Goal: Task Accomplishment & Management: Complete application form

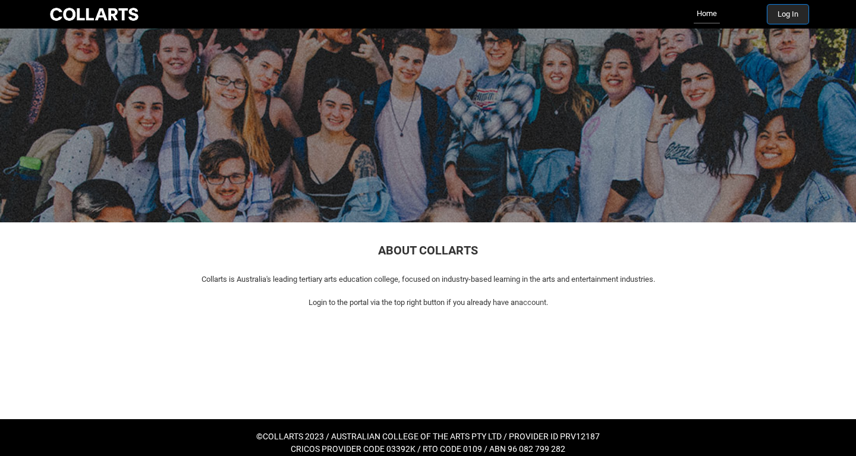
click at [788, 15] on button "Log In" at bounding box center [787, 14] width 41 height 19
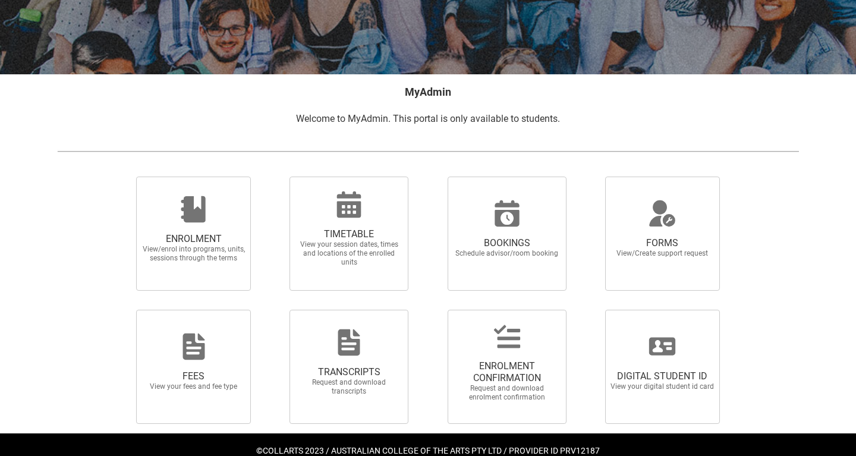
scroll to position [163, 0]
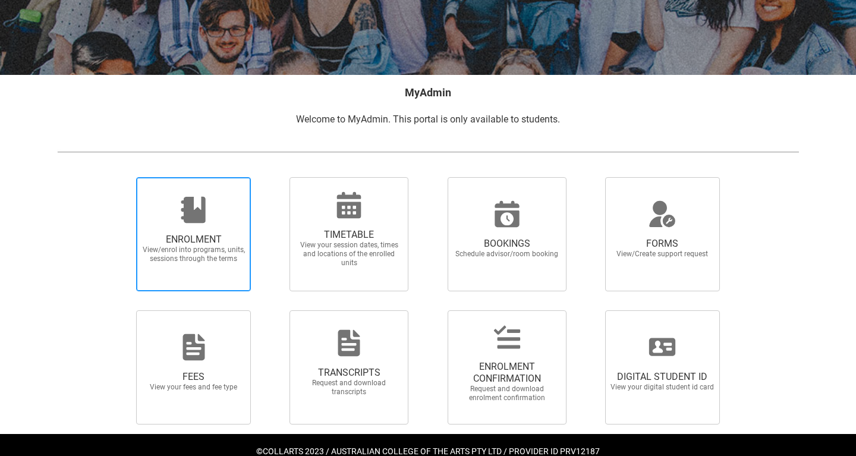
click at [213, 287] on span "ENROLMENT View/enrol into programs, units, sessions through the terms" at bounding box center [193, 234] width 115 height 114
click at [122, 177] on input "ENROLMENT View/enrol into programs, units, sessions through the terms" at bounding box center [121, 177] width 1 height 1
radio input "true"
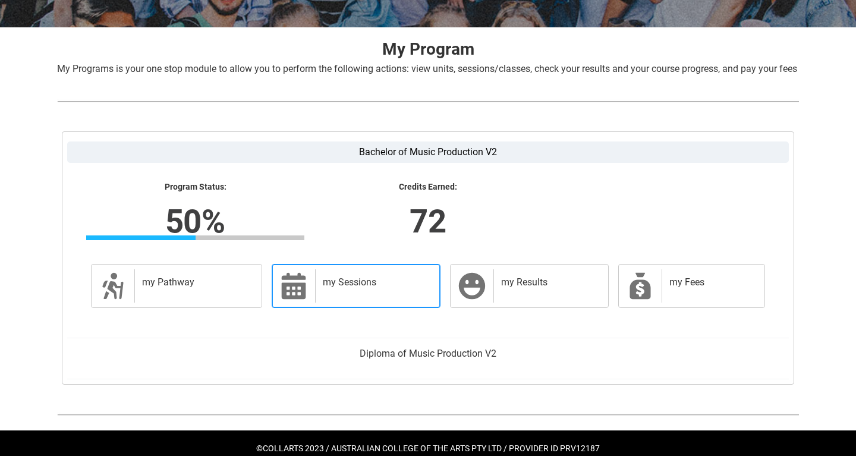
scroll to position [203, 0]
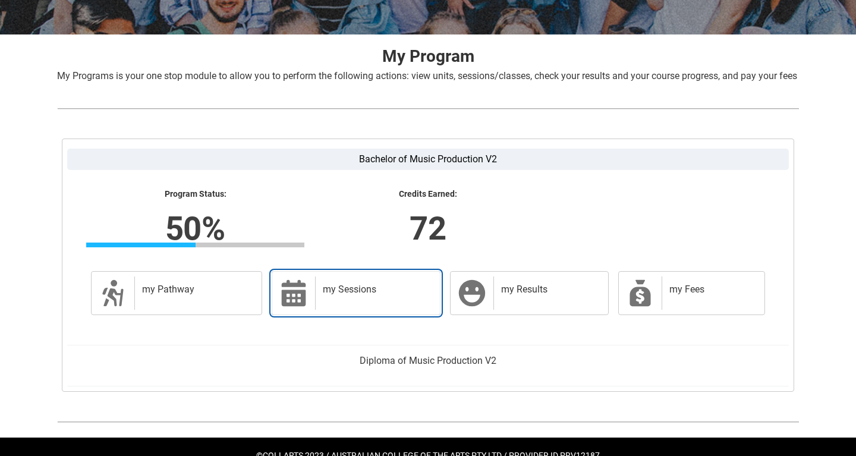
click at [388, 310] on div "my Sessions" at bounding box center [375, 292] width 120 height 33
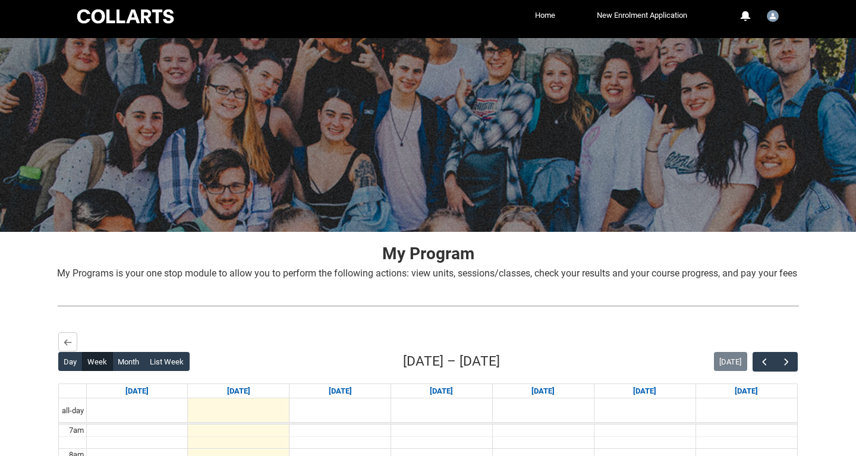
scroll to position [8, 0]
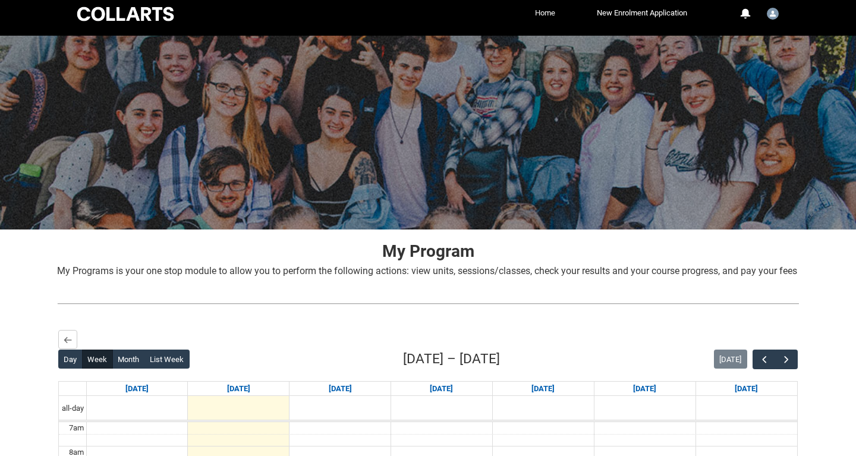
click at [539, 14] on link "Home" at bounding box center [545, 13] width 26 height 18
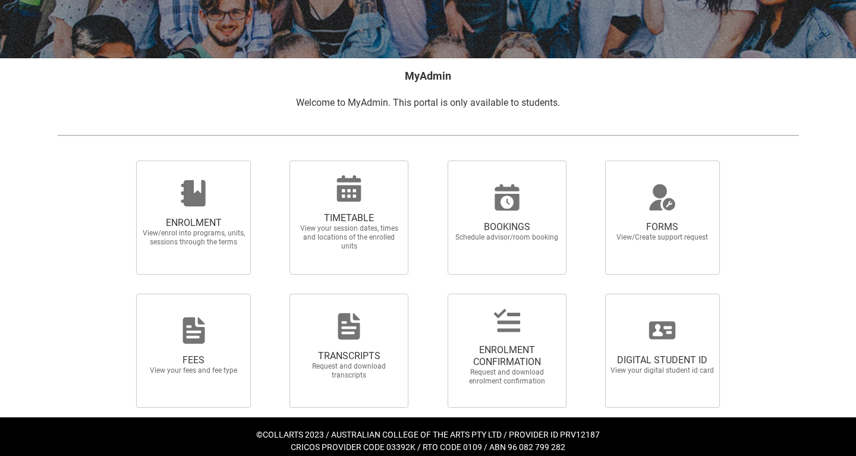
scroll to position [189, 0]
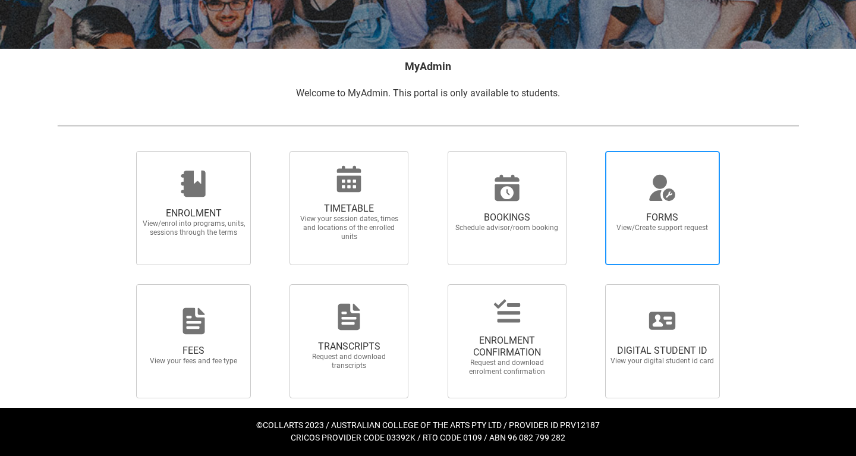
click at [636, 219] on span "FORMS" at bounding box center [662, 218] width 105 height 12
click at [591, 151] on input "FORMS View/Create support request" at bounding box center [590, 150] width 1 height 1
radio input "true"
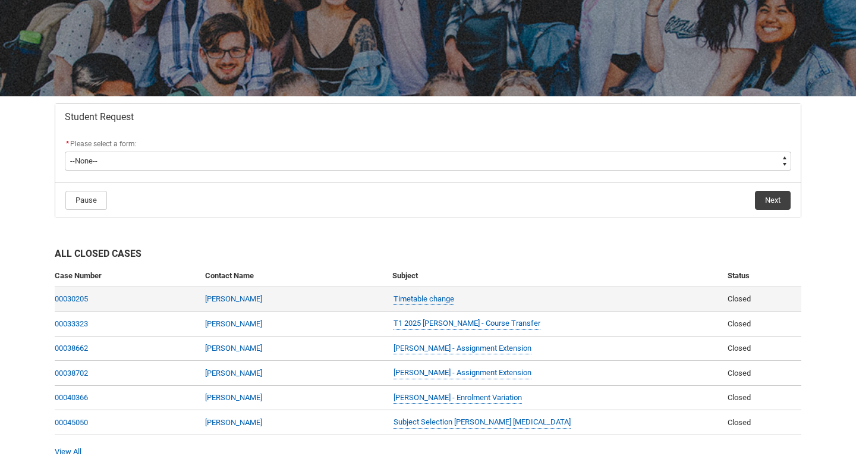
scroll to position [162, 0]
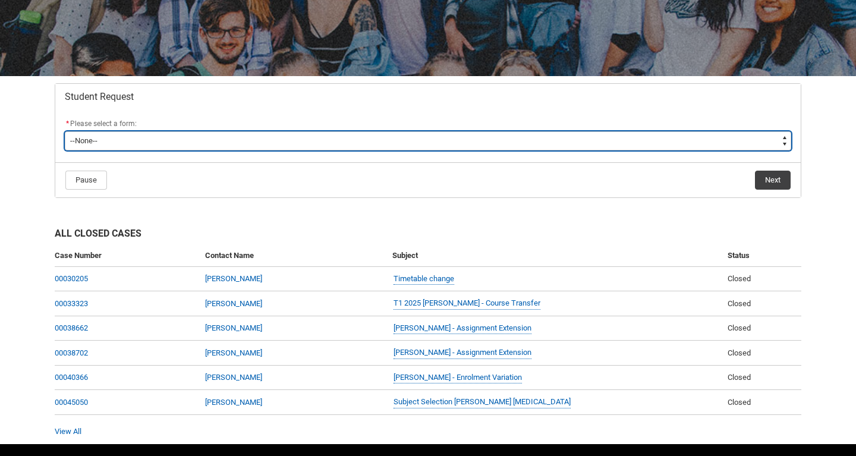
click at [124, 140] on select "--None-- Academic Transcript Application to Appeal Assignment Extension Change …" at bounding box center [428, 140] width 726 height 19
type lightning-select "Course_Transfer_Choice"
select select "Course_Transfer_Choice"
click at [165, 137] on select "--None-- Academic Transcript Application to Appeal Assignment Extension Change …" at bounding box center [428, 140] width 726 height 19
type lightning-select "Enrolment_Variation_Choice"
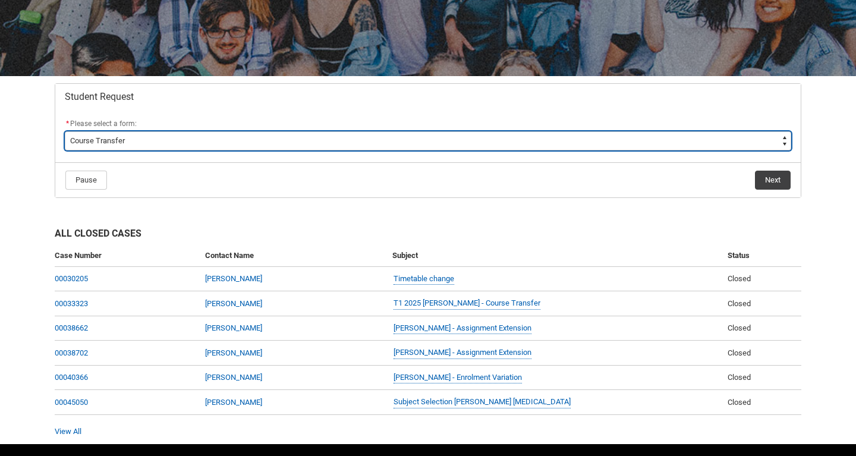
select select "Enrolment_Variation_Choice"
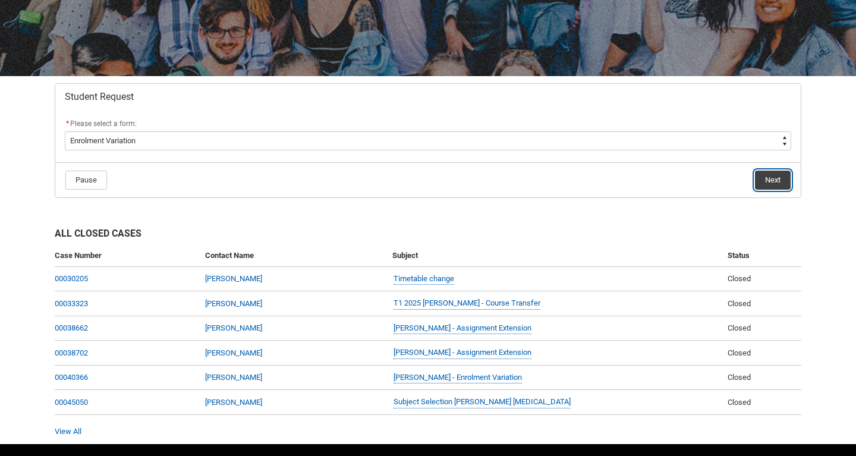
click at [780, 181] on button "Next" at bounding box center [773, 180] width 36 height 19
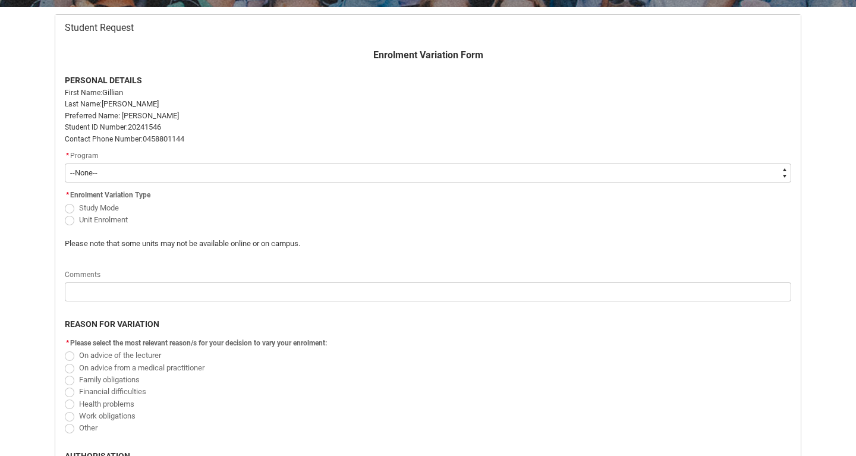
scroll to position [234, 0]
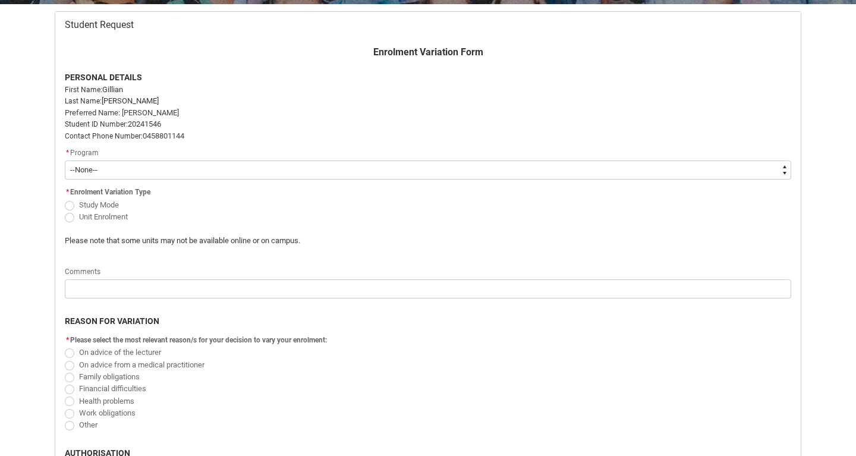
click at [402, 168] on select "--None-- Bachelor of Music Production V2" at bounding box center [428, 169] width 726 height 19
type lightning-select "recordPicklist_ProgramEnrollment.a0jOZ000003SazhYAC"
select select "recordPicklist_ProgramEnrollment.a0jOZ000003SazhYAC"
click at [113, 216] on span "Unit Enrolment" at bounding box center [103, 216] width 49 height 9
click at [65, 210] on input "Unit Enrolment" at bounding box center [64, 210] width 1 height 1
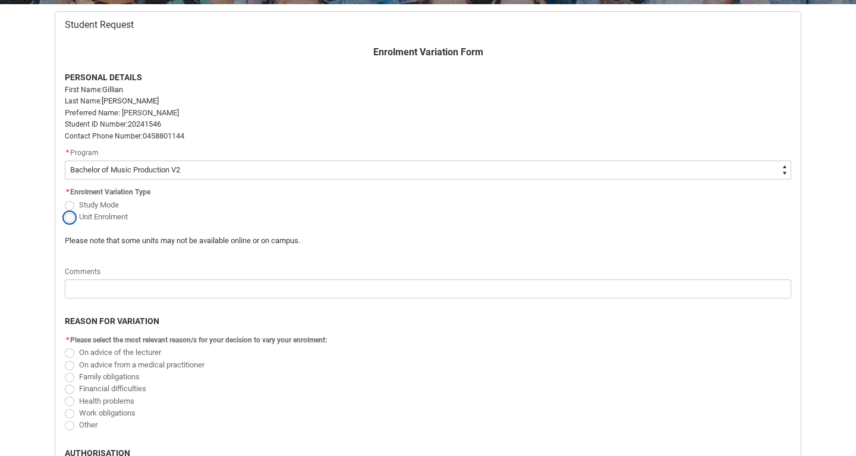
radio input "true"
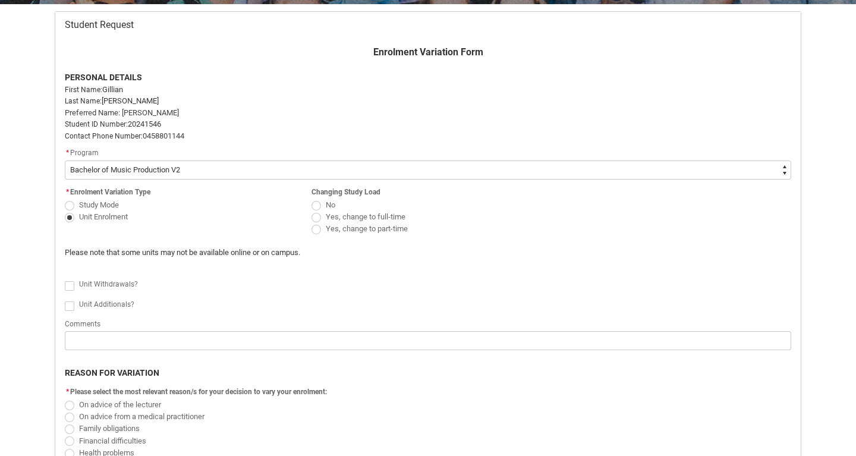
click at [332, 229] on span "Yes, change to part-time" at bounding box center [367, 228] width 82 height 9
click at [311, 223] on input "Yes, change to part-time" at bounding box center [311, 222] width 1 height 1
radio input "true"
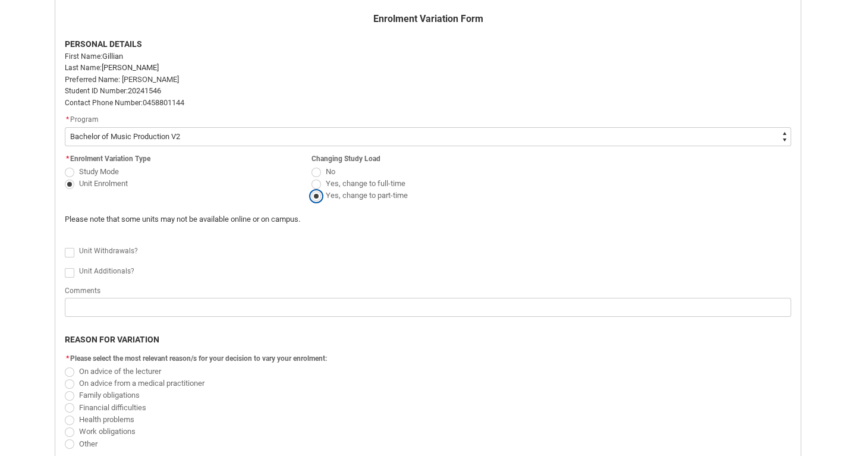
scroll to position [292, 0]
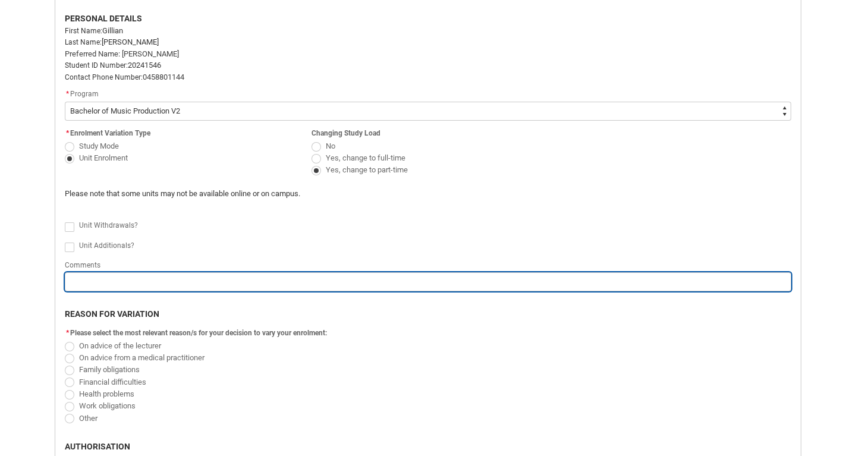
click at [227, 281] on input "Redu_Student_Request flow" at bounding box center [428, 281] width 726 height 19
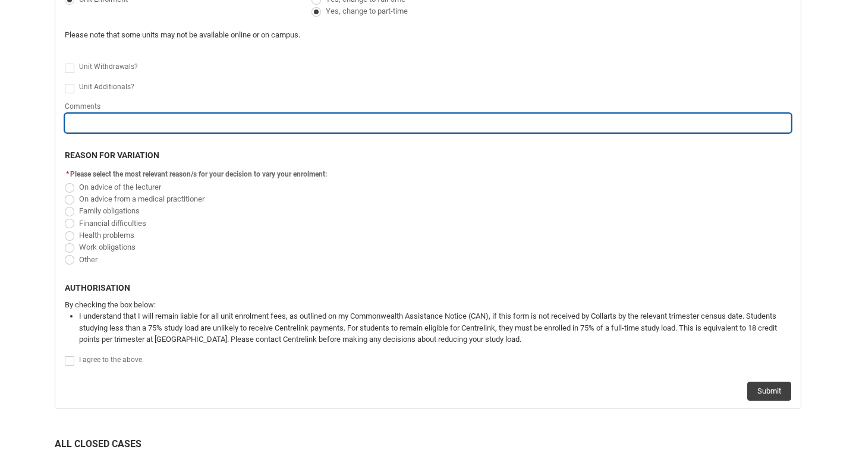
scroll to position [452, 0]
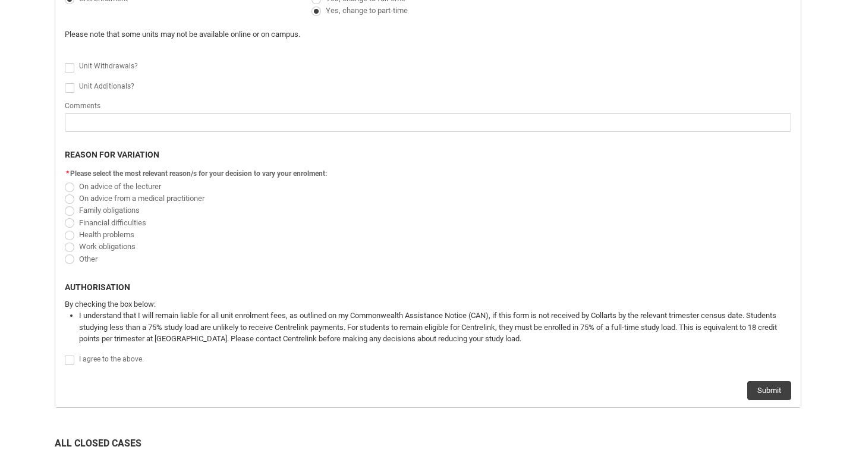
click at [82, 259] on span "Other" at bounding box center [88, 258] width 18 height 9
click at [65, 253] on input "Other" at bounding box center [64, 252] width 1 height 1
radio input "true"
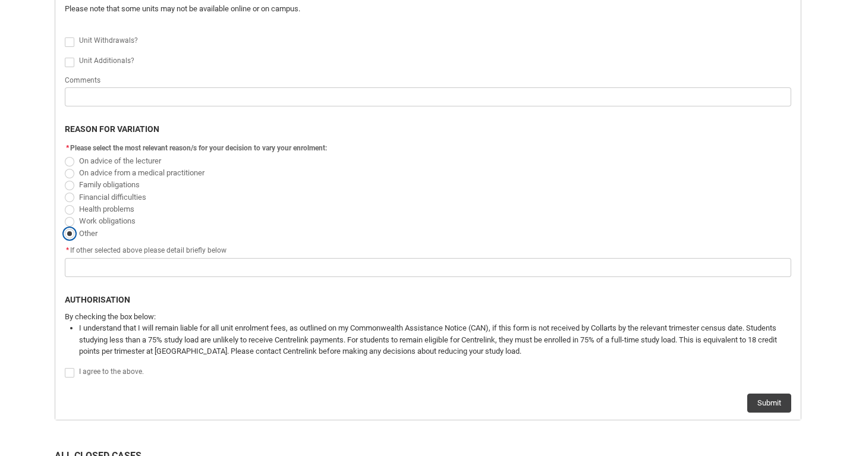
scroll to position [478, 0]
click at [93, 194] on span "Financial difficulties" at bounding box center [112, 196] width 67 height 9
click at [65, 190] on input "Financial difficulties" at bounding box center [64, 190] width 1 height 1
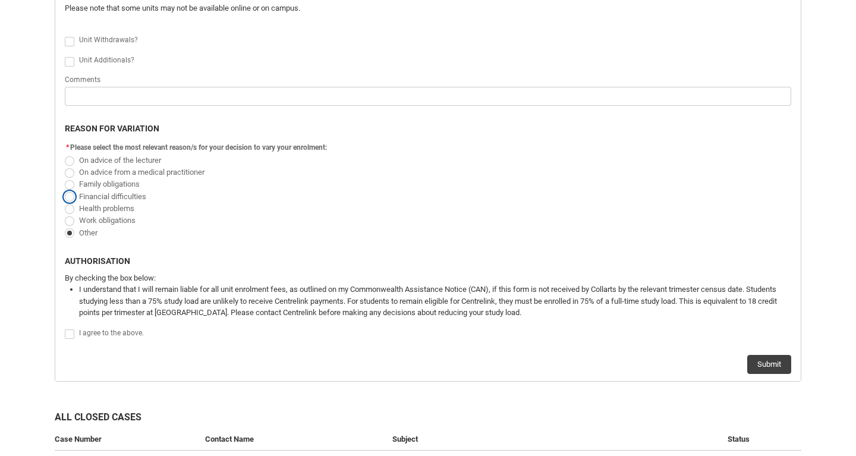
radio input "true"
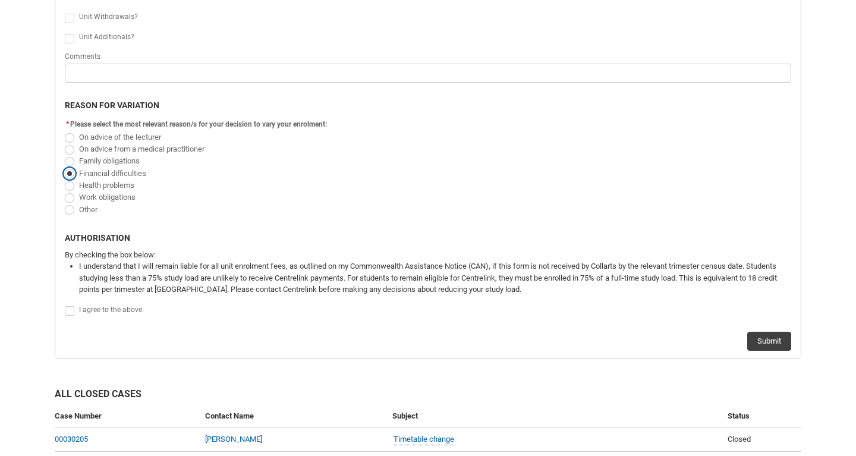
scroll to position [498, 0]
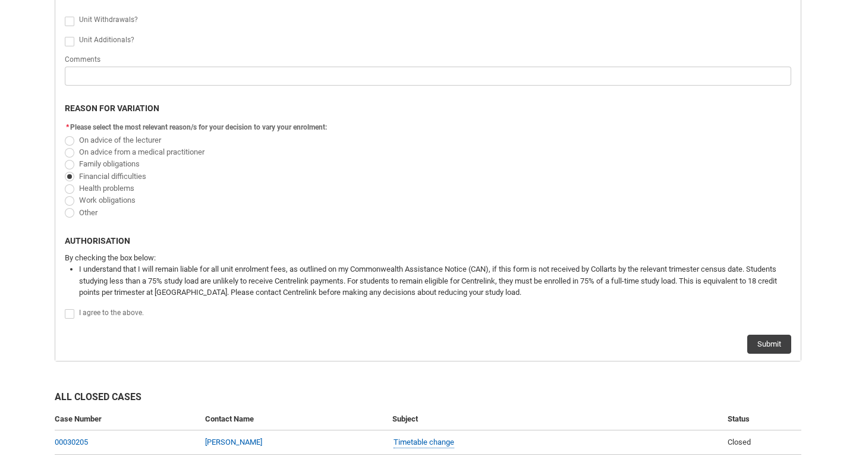
click at [70, 313] on span "Redu_Student_Request flow" at bounding box center [70, 314] width 10 height 10
click at [65, 308] on input "Redu_Student_Request flow" at bounding box center [64, 307] width 1 height 1
type lightning-input "true"
checkbox input "true"
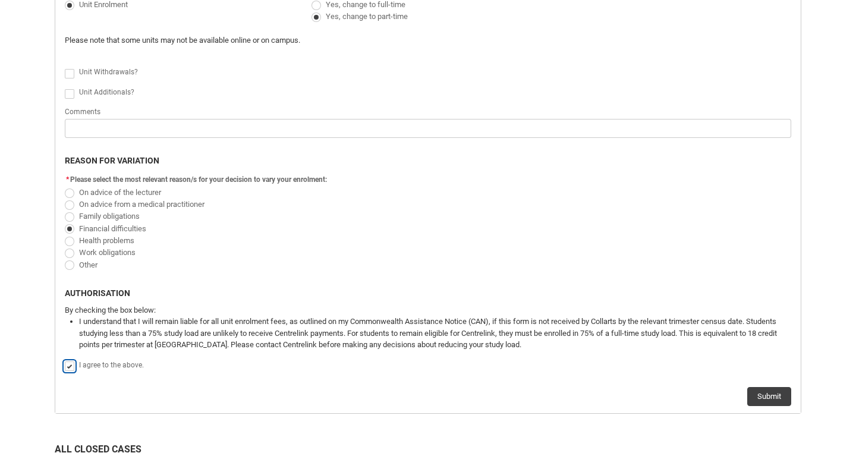
scroll to position [328, 0]
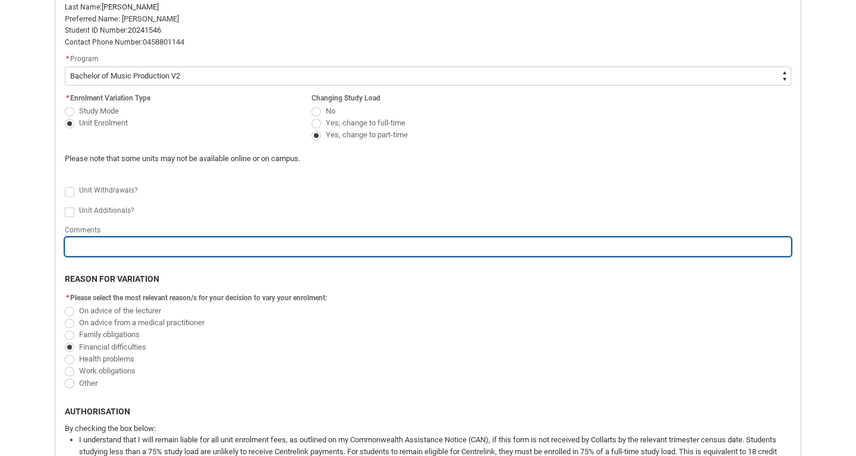
click at [215, 255] on input "Redu_Student_Request flow" at bounding box center [428, 246] width 726 height 19
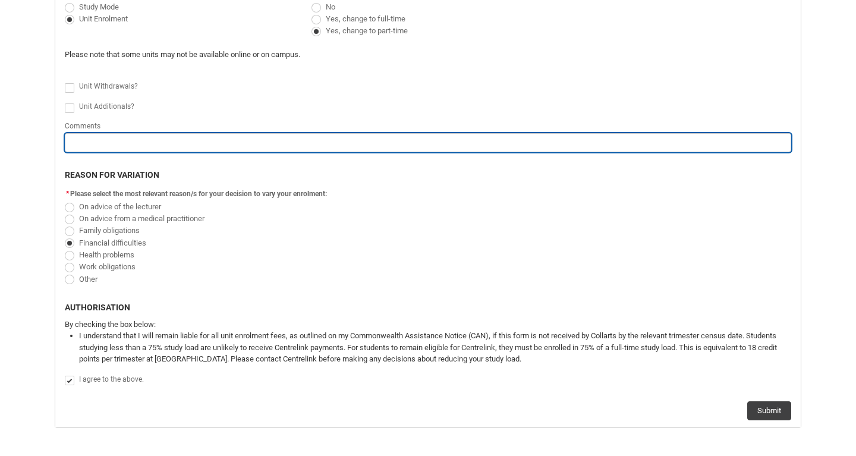
scroll to position [428, 0]
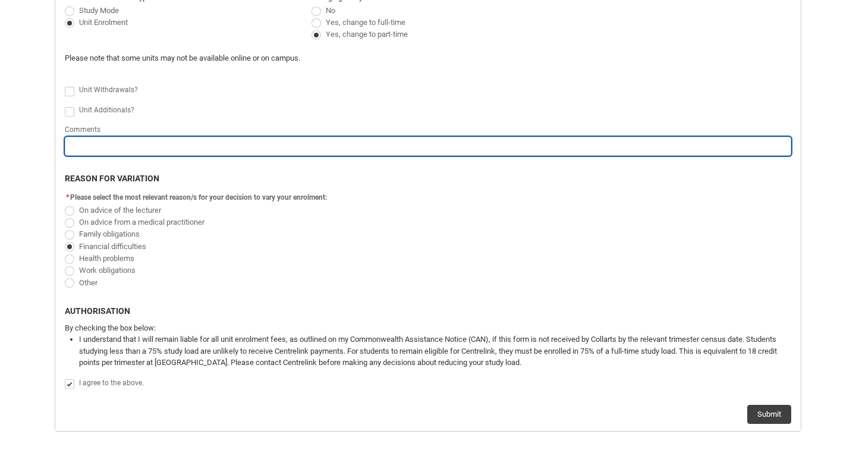
type lightning-primitive-input-simple "I"
type input "I"
type lightning-primitive-input-simple "I"
type input "I"
type lightning-primitive-input-simple "I"
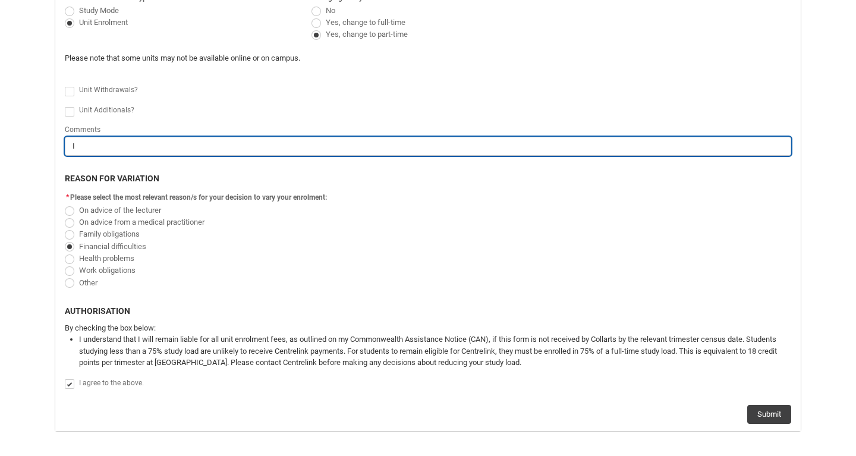
type input "I"
type lightning-primitive-input-simple "I"
type input "I"
type lightning-primitive-input-simple "If"
type input "If"
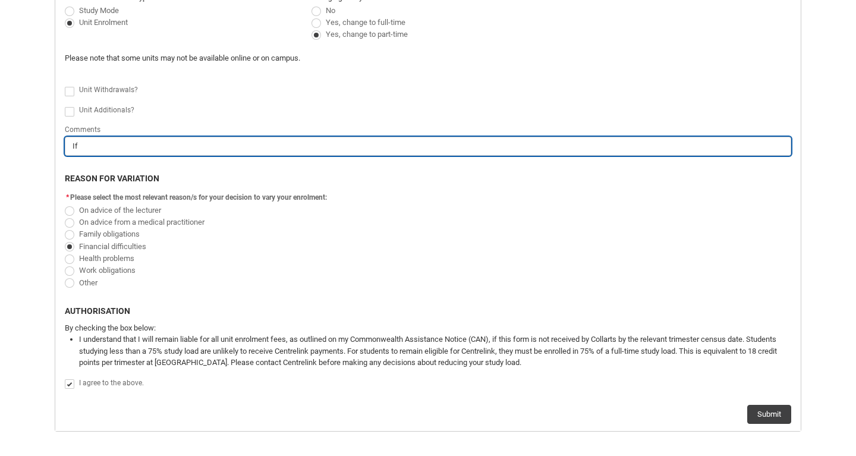
type lightning-primitive-input-simple "If"
type input "If"
type lightning-primitive-input-simple "If I"
type input "If I"
type lightning-primitive-input-simple "If I"
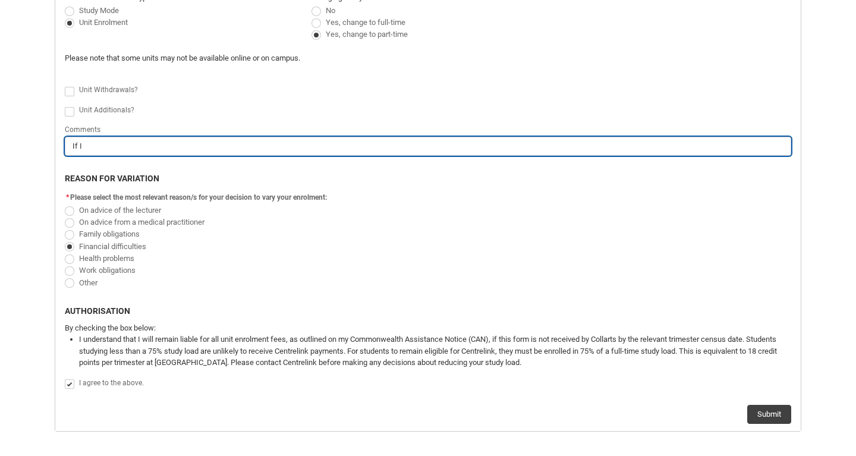
type input "If I"
type lightning-primitive-input-simple "If I c"
type input "If I c"
type lightning-primitive-input-simple "If I co"
type input "If I co"
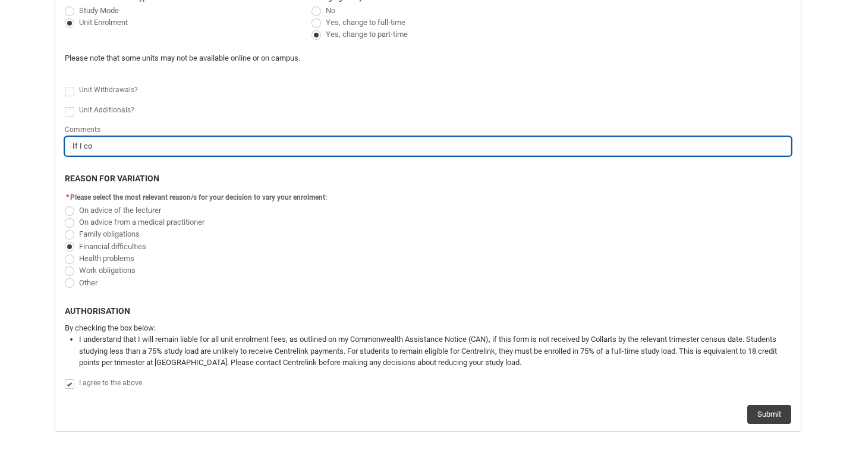
type lightning-primitive-input-simple "If I cou"
type input "If I cou"
type lightning-primitive-input-simple "If I coul"
type input "If I coul"
type lightning-primitive-input-simple "If I could"
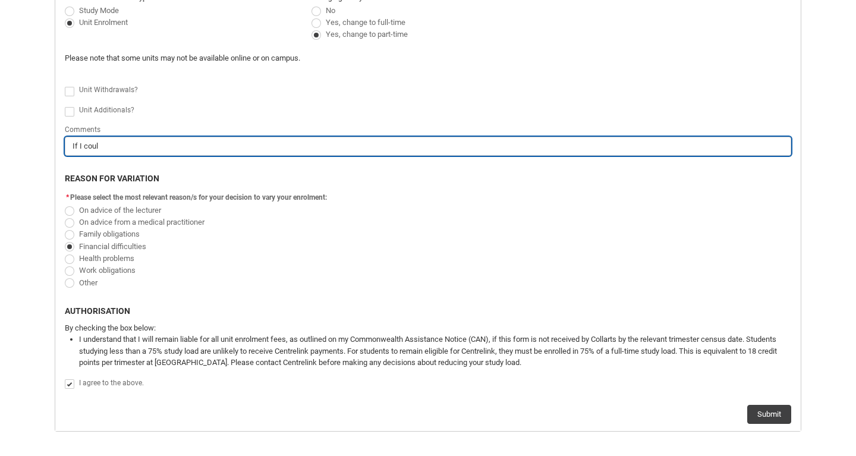
type input "If I could"
type lightning-primitive-input-simple "If I could"
type input "If I could"
type lightning-primitive-input-simple "If I could p"
type input "If I could p"
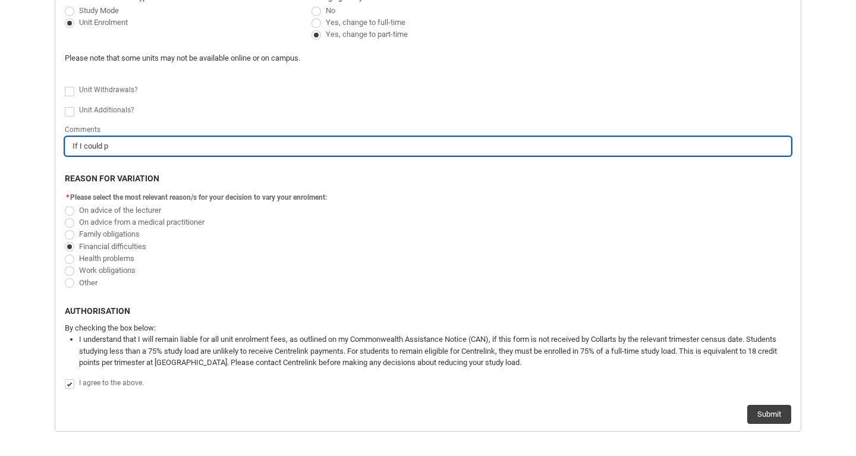
type lightning-primitive-input-simple "If I could pl"
type input "If I could pl"
type lightning-primitive-input-simple "If I could ple"
type input "If I could ple"
type lightning-primitive-input-simple "If I could plea"
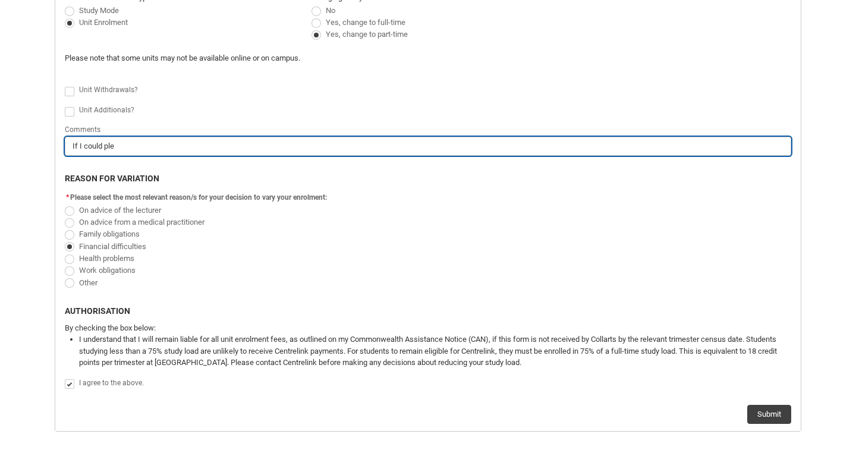
type input "If I could plea"
type lightning-primitive-input-simple "If I could pleas"
type input "If I could pleas"
type lightning-primitive-input-simple "If I could please"
type input "If I could please"
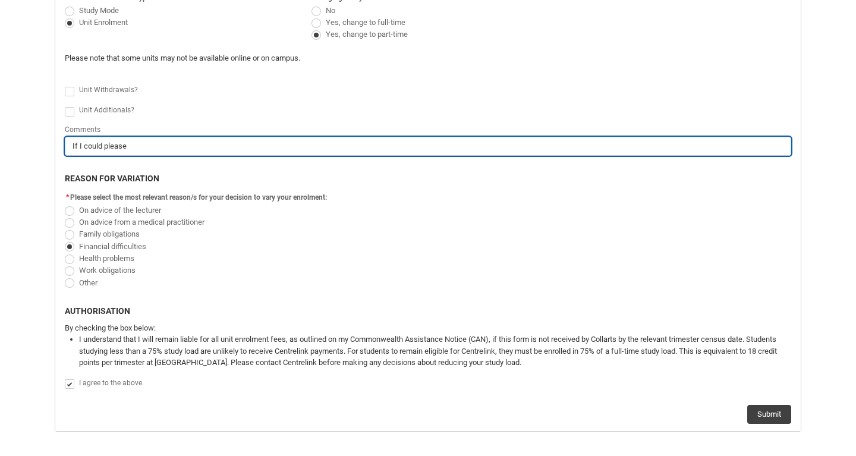
type lightning-primitive-input-simple "If I could please"
type input "If I could please"
type lightning-primitive-input-simple "If I could please b"
type input "If I could please b"
type lightning-primitive-input-simple "If I could please be"
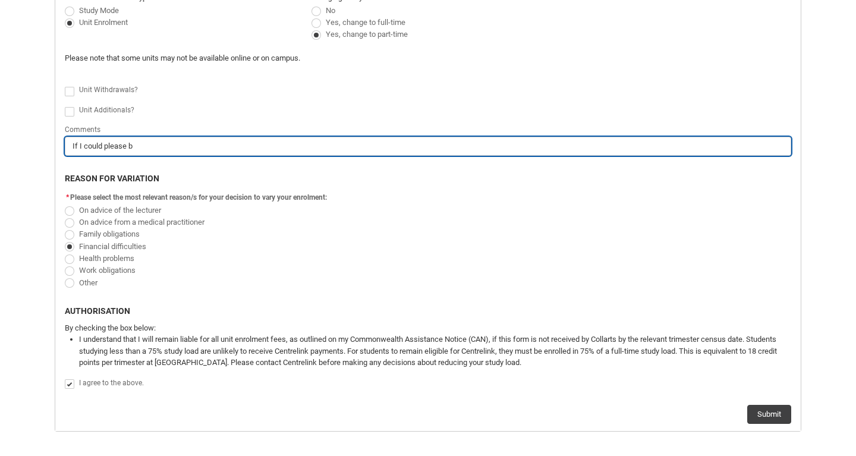
type input "If I could please be"
type lightning-primitive-input-simple "If I could please be"
type input "If I could please be"
type lightning-primitive-input-simple "If I could please be e"
type input "If I could please be e"
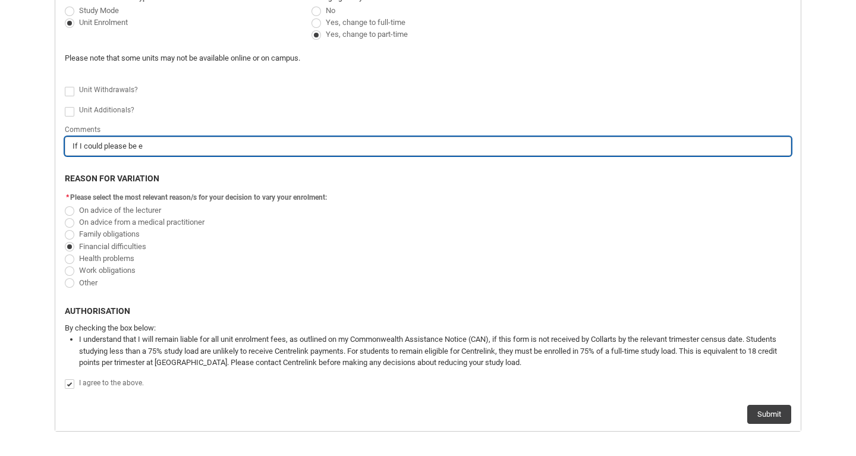
type lightning-primitive-input-simple "If I could please be en"
type input "If I could please be en"
type lightning-primitive-input-simple "If I could please be enr"
type input "If I could please be enr"
type lightning-primitive-input-simple "If I could please be enro"
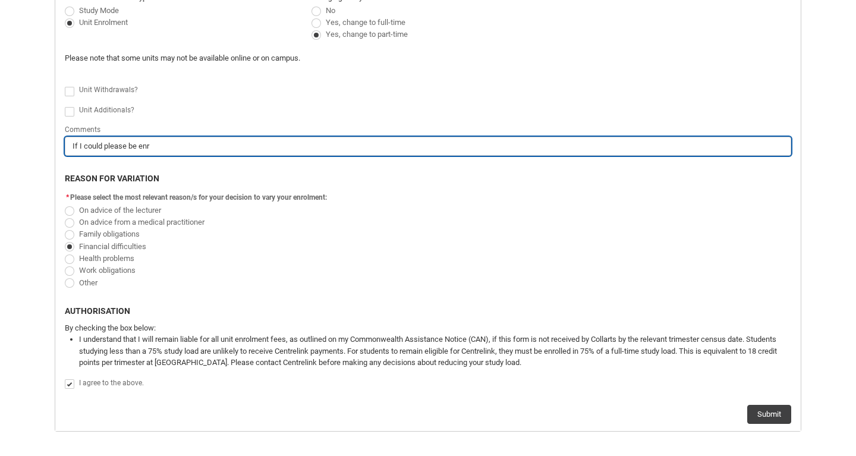
type input "If I could please be enro"
type lightning-primitive-input-simple "If I could please be enrol"
type input "If I could please be enrol"
type lightning-primitive-input-simple "If I could please be enroll"
type input "If I could please be enroll"
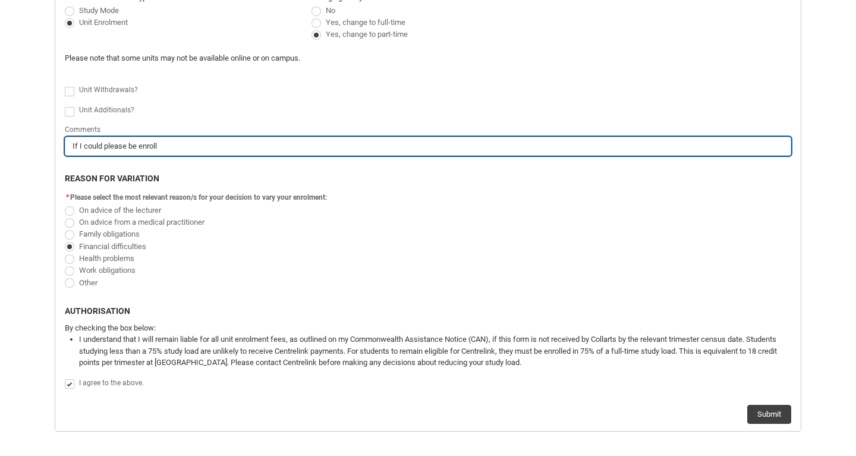
type lightning-primitive-input-simple "If I could please be enrolle"
type input "If I could please be enrolle"
type lightning-primitive-input-simple "If I could please be enrolled"
type input "If I could please be enrolled"
type lightning-primitive-input-simple "If I could please be enrolled"
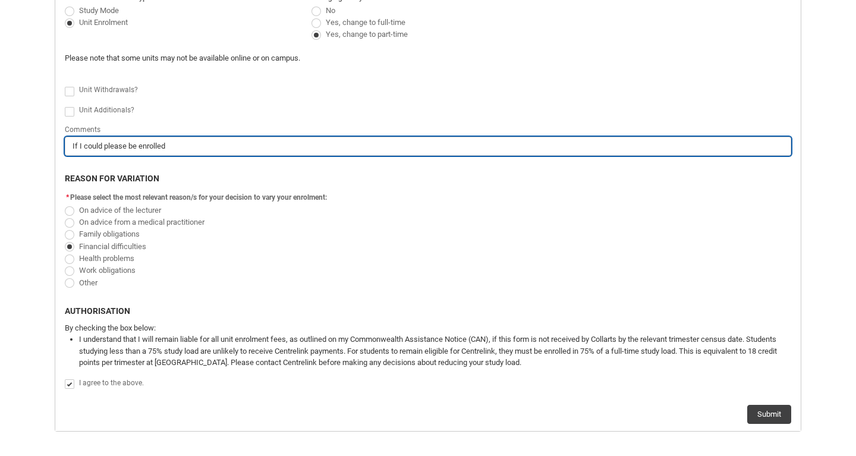
type input "If I could please be enrolled"
type lightning-primitive-input-simple "If I could please be enrolled i"
type input "If I could please be enrolled i"
type lightning-primitive-input-simple "If I could please be enrolled in"
type input "If I could please be enrolled in"
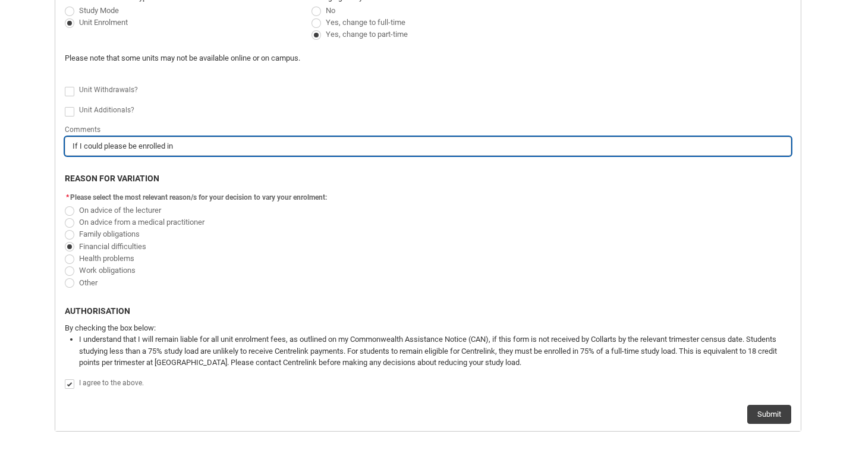
type lightning-primitive-input-simple "If I could please be enrolled in"
type input "If I could please be enrolled in"
type lightning-primitive-input-simple "If I could please be enrolled in t"
type input "If I could please be enrolled in t"
type lightning-primitive-input-simple "If I could please be enrolled in th"
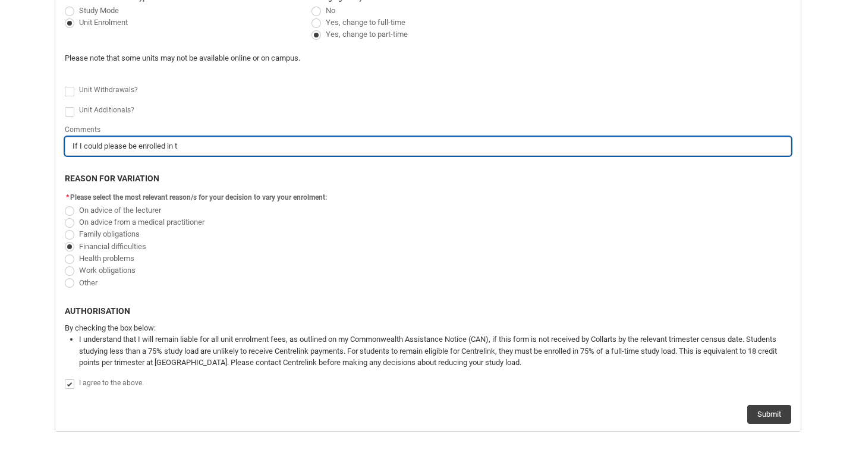
type input "If I could please be enrolled in th"
type lightning-primitive-input-simple "If I could please be enrolled in the"
type input "If I could please be enrolled in the"
type lightning-primitive-input-simple "If I could please be enrolled in the"
type input "If I could please be enrolled in the"
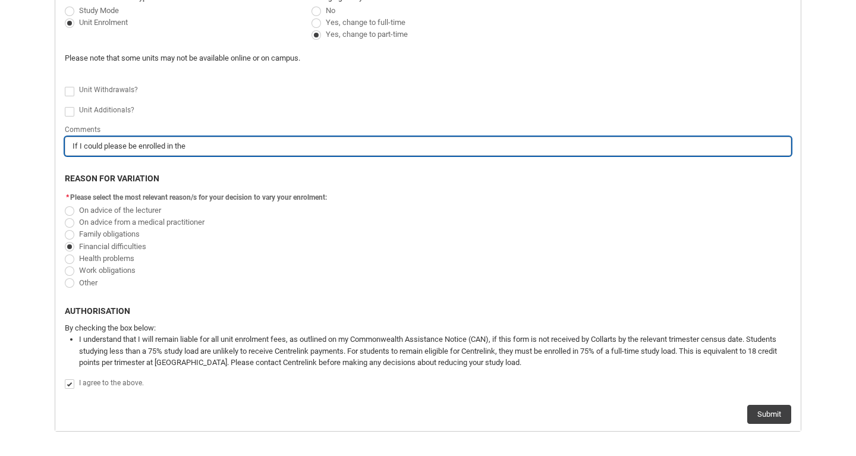
type lightning-primitive-input-simple "If I could please be enrolled in the f"
type input "If I could please be enrolled in the f"
type lightning-primitive-input-simple "If I could please be enrolled in the fo"
type input "If I could please be enrolled in the fo"
type lightning-primitive-input-simple "If I could please be enrolled in the fol"
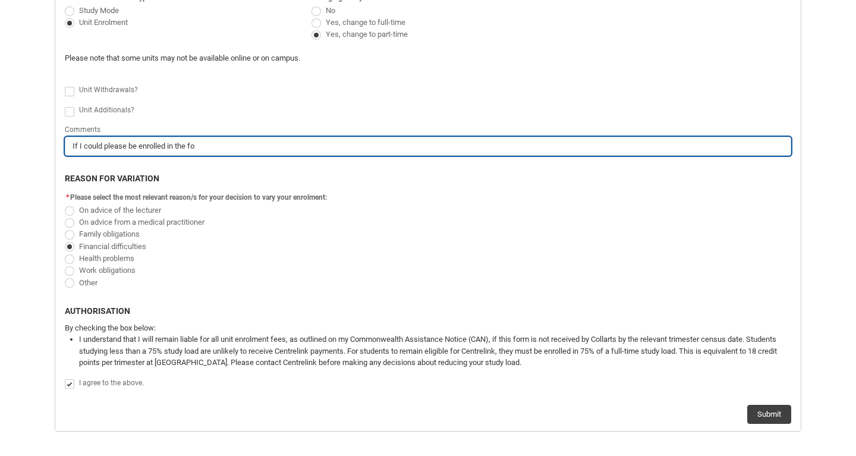
type input "If I could please be enrolled in the fol"
type lightning-primitive-input-simple "If I could please be enrolled in the foll"
type input "If I could please be enrolled in the foll"
type lightning-primitive-input-simple "If I could please be enrolled in the follo"
type input "If I could please be enrolled in the follo"
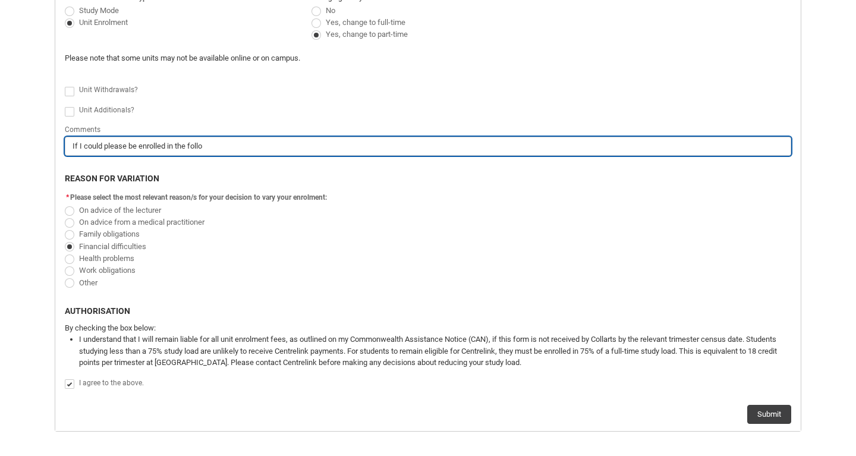
type lightning-primitive-input-simple "If I could please be enrolled in the follow"
type input "If I could please be enrolled in the follow"
type lightning-primitive-input-simple "If I could please be enrolled in the followi"
type input "If I could please be enrolled in the followi"
type lightning-primitive-input-simple "If I could please be enrolled in the followin"
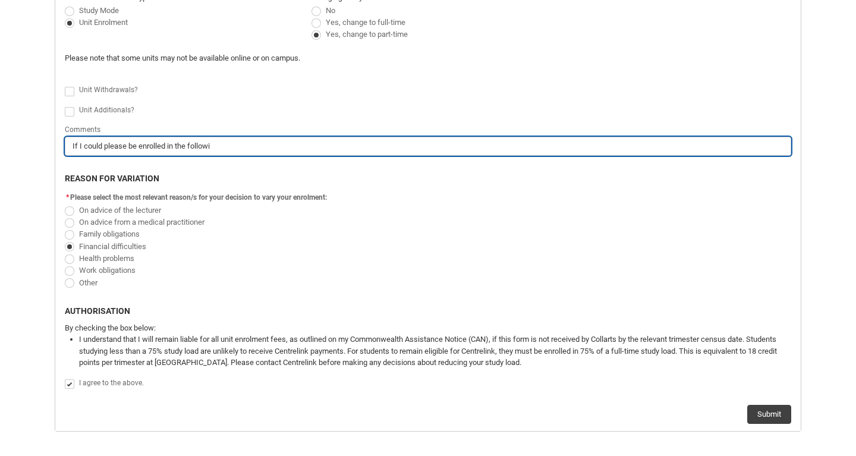
type input "If I could please be enrolled in the followin"
type lightning-primitive-input-simple "If I could please be enrolled in the following"
type input "If I could please be enrolled in the following"
type lightning-primitive-input-simple "If I could please be enrolled in the following"
type input "If I could please be enrolled in the following"
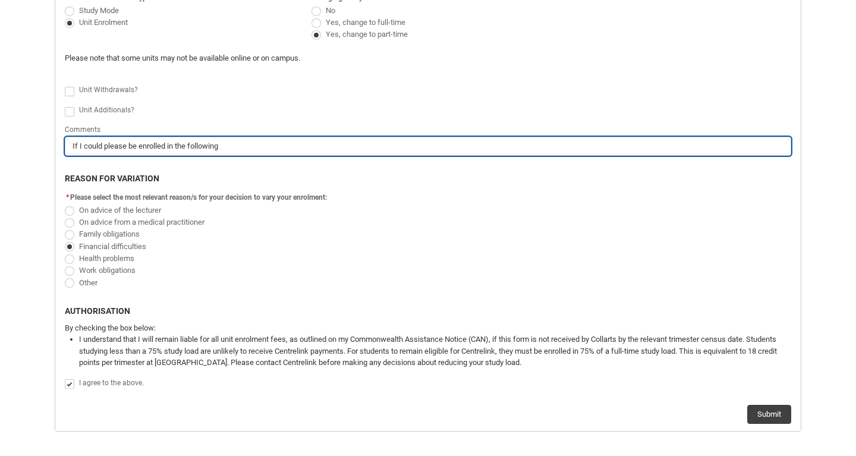
type lightning-primitive-input-simple "If I could please be enrolled in the following s"
type input "If I could please be enrolled in the following s"
type lightning-primitive-input-simple "If I could please be enrolled in the following su"
type input "If I could please be enrolled in the following su"
type lightning-primitive-input-simple "If I could please be enrolled in the following sub"
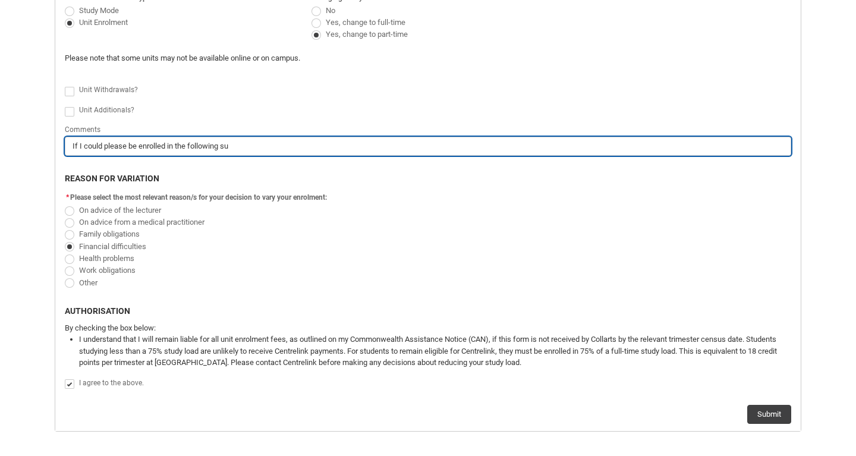
type input "If I could please be enrolled in the following sub"
type lightning-primitive-input-simple "If I could please be enrolled in the following subj"
type input "If I could please be enrolled in the following subj"
type lightning-primitive-input-simple "If I could please be enrolled in the following subje"
type input "If I could please be enrolled in the following subje"
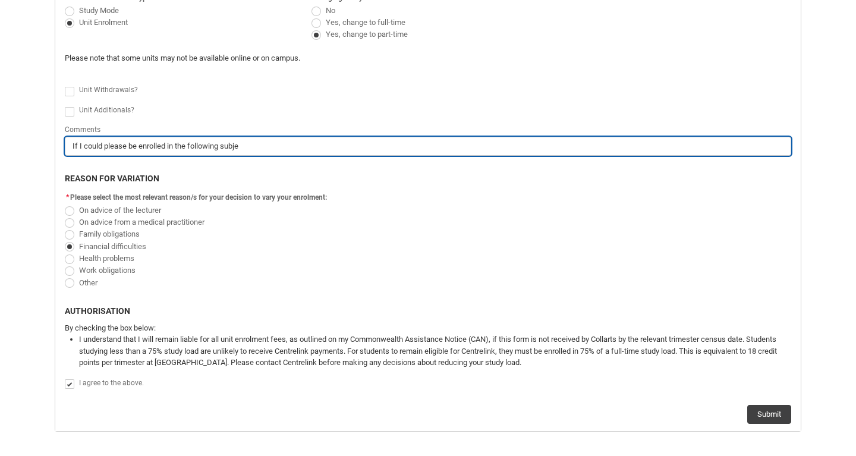
type lightning-primitive-input-simple "If I could please be enrolled in the following subjec"
type input "If I could please be enrolled in the following subjec"
type lightning-primitive-input-simple "If I could please be enrolled in the following subject"
type input "If I could please be enrolled in the following subject"
type lightning-primitive-input-simple "If I could please be enrolled in the following subjects"
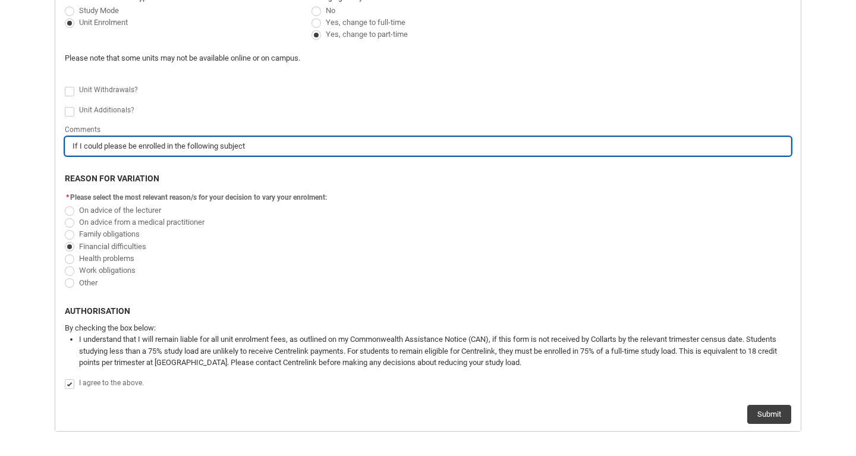
type input "If I could please be enrolled in the following subjects"
type lightning-primitive-input-simple "If I could please be enrolled in the following subjects"
type input "If I could please be enrolled in the following subjects"
type lightning-primitive-input-simple "If I could please be enrolled in the following subjects t"
type input "If I could please be enrolled in the following subjects t"
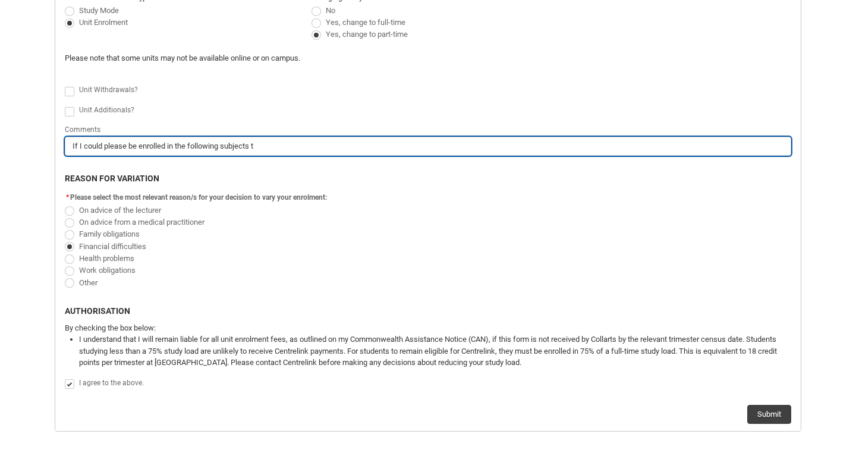
type lightning-primitive-input-simple "If I could please be enrolled in the following subjects th"
type input "If I could please be enrolled in the following subjects th"
type lightning-primitive-input-simple "If I could please be enrolled in the following subjects thi"
type input "If I could please be enrolled in the following subjects thi"
type lightning-primitive-input-simple "If I could please be enrolled in the following subjects this"
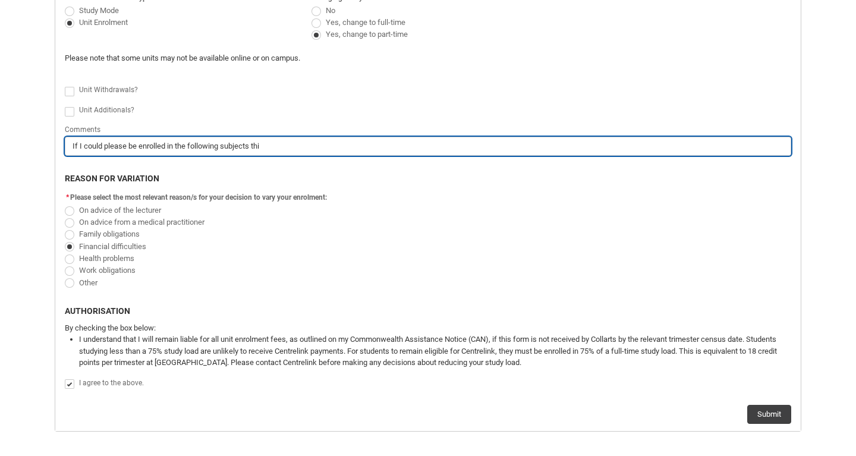
type input "If I could please be enrolled in the following subjects this"
type lightning-primitive-input-simple "If I could please be enrolled in the following subjects this"
type input "If I could please be enrolled in the following subjects this"
type lightning-primitive-input-simple "If I could please be enrolled in the following subjects this u"
type input "If I could please be enrolled in the following subjects this u"
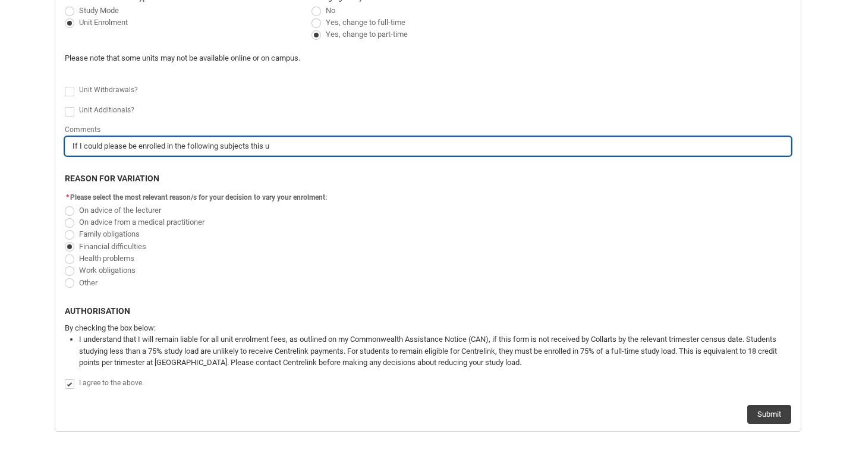
type lightning-primitive-input-simple "If I could please be enrolled in the following subjects this up"
type input "If I could please be enrolled in the following subjects this up"
type lightning-primitive-input-simple "If I could please be enrolled in the following subjects this upc"
type input "If I could please be enrolled in the following subjects this upc"
type lightning-primitive-input-simple "If I could please be enrolled in the following subjects this upco"
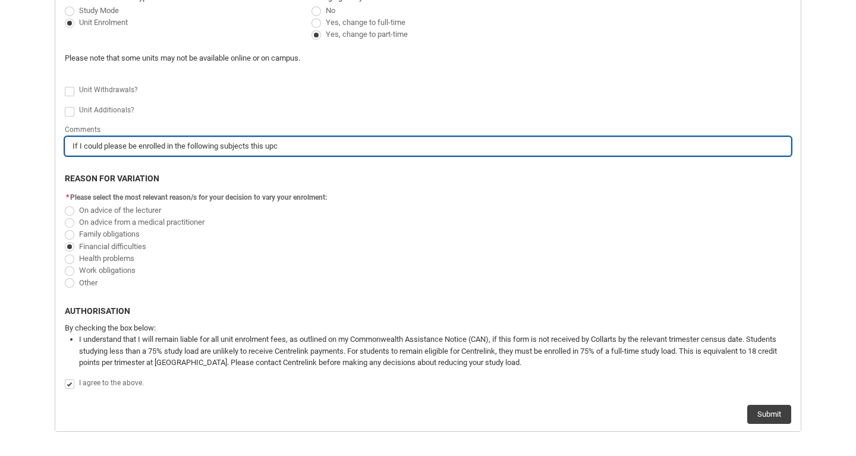
type input "If I could please be enrolled in the following subjects this upco"
type lightning-primitive-input-simple "If I could please be enrolled in the following subjects this upcom"
type input "If I could please be enrolled in the following subjects this upcom"
type lightning-primitive-input-simple "If I could please be enrolled in the following subjects this upcomi"
type input "If I could please be enrolled in the following subjects this upcomi"
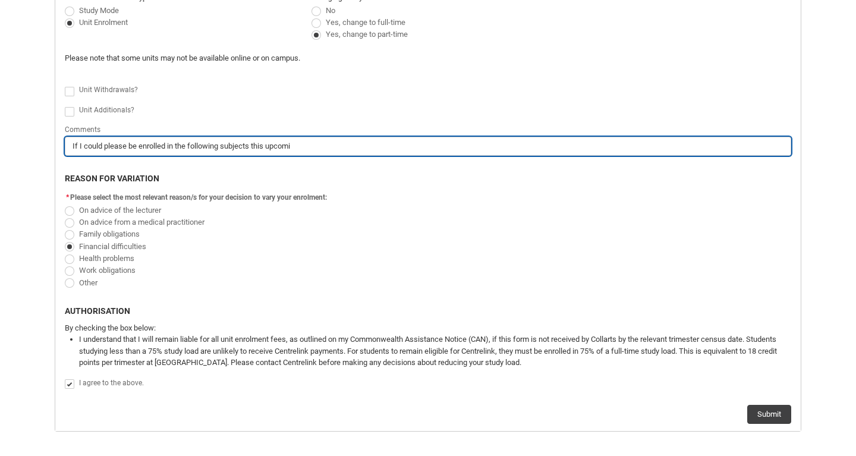
type lightning-primitive-input-simple "If I could please be enrolled in the following subjects this upcomin"
type input "If I could please be enrolled in the following subjects this upcomin"
type lightning-primitive-input-simple "If I could please be enrolled in the following subjects this upcoming"
type input "If I could please be enrolled in the following subjects this upcoming"
type lightning-primitive-input-simple "If I could please be enrolled in the following subjects this upcoming"
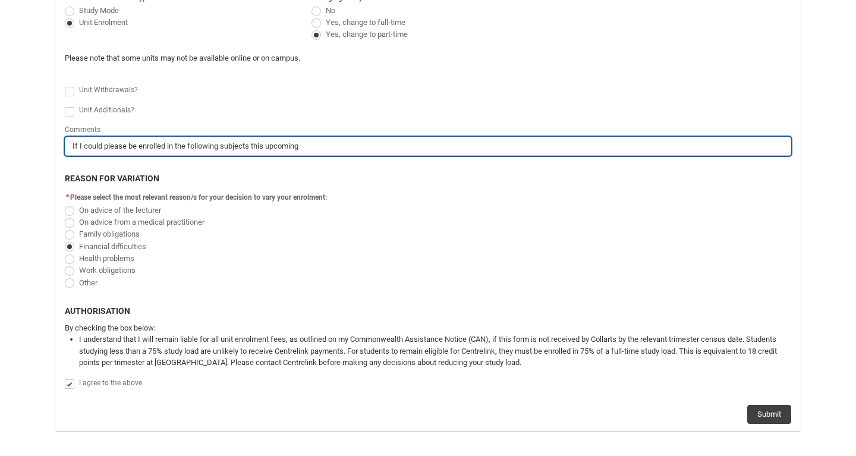
type input "If I could please be enrolled in the following subjects this upcoming"
type lightning-primitive-input-simple "If I could please be enrolled in the following subjects this upcoming t"
type input "If I could please be enrolled in the following subjects this upcoming t"
type lightning-primitive-input-simple "If I could please be enrolled in the following subjects this upcoming tr"
type input "If I could please be enrolled in the following subjects this upcoming tr"
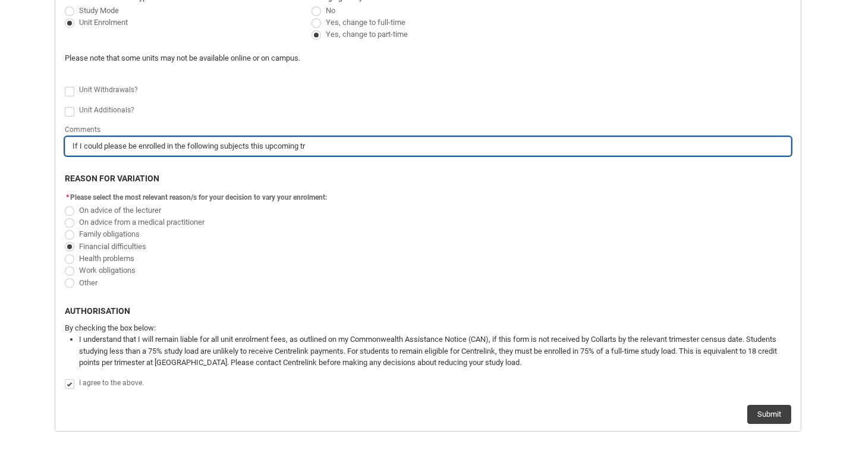
type lightning-primitive-input-simple "If I could please be enrolled in the following subjects this upcoming tri"
type input "If I could please be enrolled in the following subjects this upcoming tri"
type lightning-primitive-input-simple "If I could please be enrolled in the following subjects this upcoming tri"
type input "If I could please be enrolled in the following subjects this upcoming tri"
type lightning-primitive-input-simple "If I could please be enrolled in the following subjects this upcoming tri t"
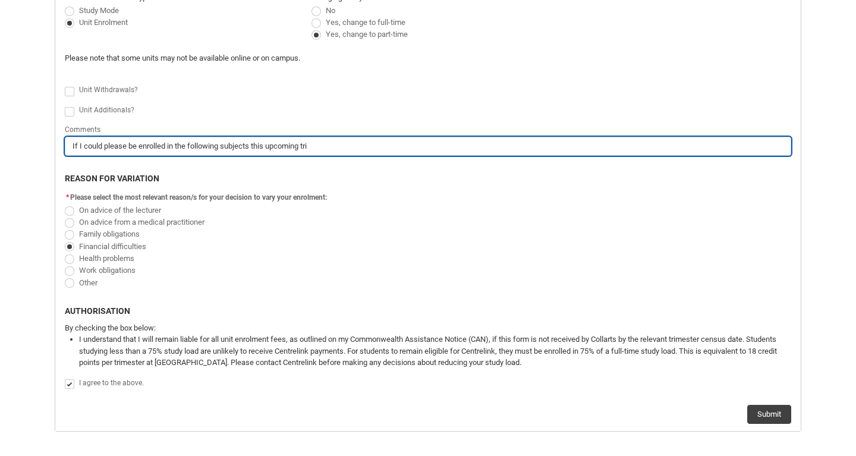
type input "If I could please be enrolled in the following subjects this upcoming tri t"
type lightning-primitive-input-simple "If I could please be enrolled in the following subjects this upcoming tri th"
type input "If I could please be enrolled in the following subjects this upcoming tri th"
type lightning-primitive-input-simple "If I could please be enrolled in the following subjects this upcoming tri tha"
type input "If I could please be enrolled in the following subjects this upcoming tri tha"
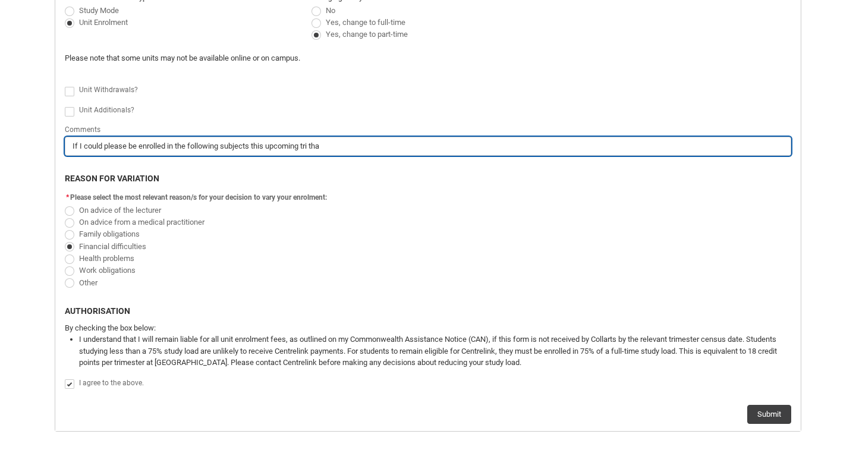
type lightning-primitive-input-simple "If I could please be enrolled in the following subjects this upcoming tri that"
type input "If I could please be enrolled in the following subjects this upcoming tri that"
type lightning-primitive-input-simple "If I could please be enrolled in the following subjects this upcoming tri that"
type input "If I could please be enrolled in the following subjects this upcoming tri that"
type lightning-primitive-input-simple "If I could please be enrolled in the following subjects this upcoming tri that o"
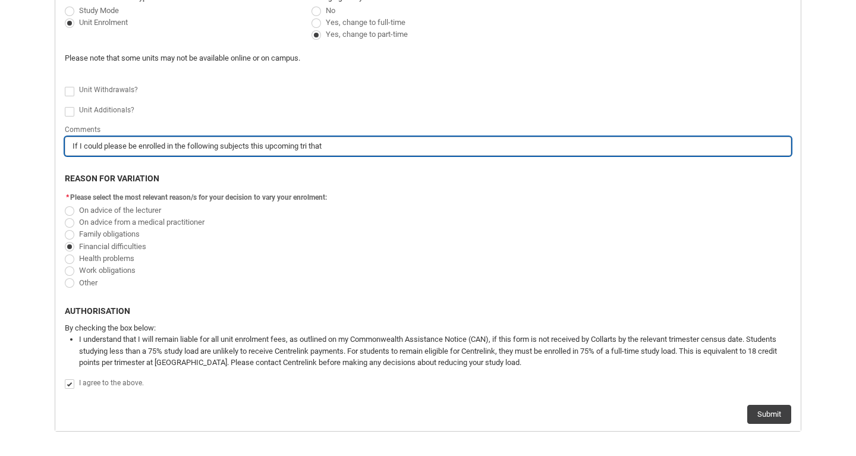
type input "If I could please be enrolled in the following subjects this upcoming tri that o"
type lightning-primitive-input-simple "If I could please be enrolled in the following subjects this upcoming tri that …"
type input "If I could please be enrolled in the following subjects this upcoming tri that …"
type lightning-primitive-input-simple "If I could please be enrolled in the following subjects this upcoming tri that …"
type input "If I could please be enrolled in the following subjects this upcoming tri that …"
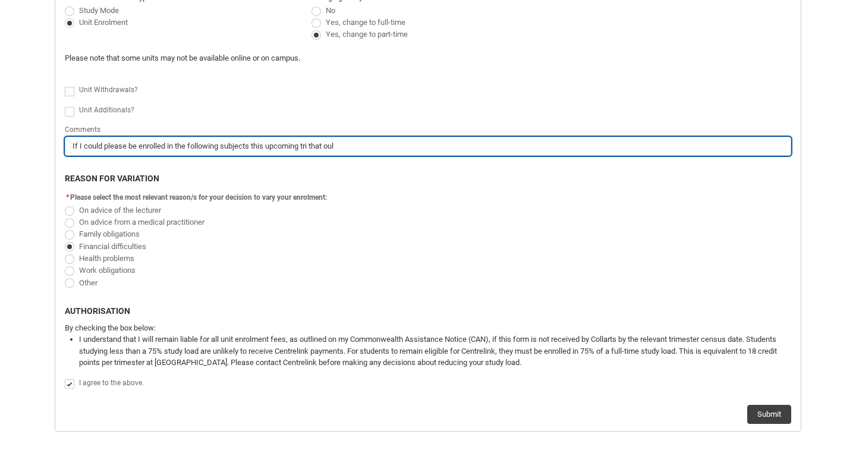
type lightning-primitive-input-simple "If I could please be enrolled in the following subjects this upcoming tri that …"
type input "If I could please be enrolled in the following subjects this upcoming tri that …"
type lightning-primitive-input-simple "If I could please be enrolled in the following subjects this upcoming tri that o"
type input "If I could please be enrolled in the following subjects this upcoming tri that o"
type lightning-primitive-input-simple "If I could please be enrolled in the following subjects this upcoming tri that"
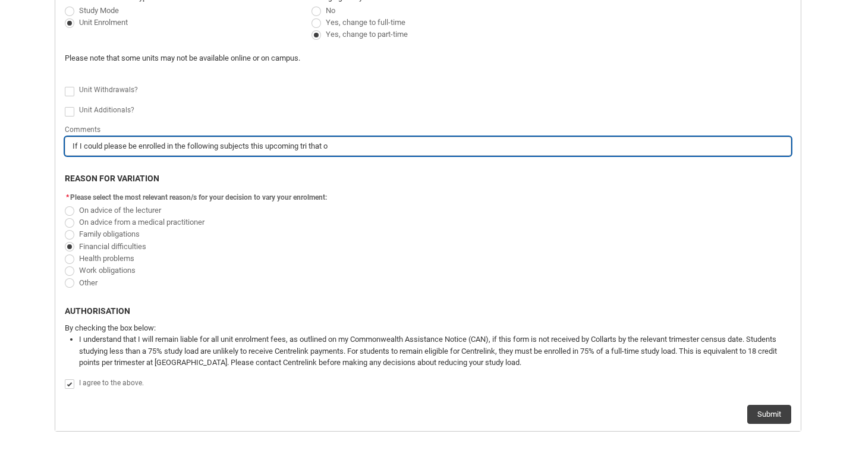
type input "If I could please be enrolled in the following subjects this upcoming tri that"
type lightning-primitive-input-simple "If I could please be enrolled in the following subjects this upcoming tri that w"
type input "If I could please be enrolled in the following subjects this upcoming tri that w"
type lightning-primitive-input-simple "If I could please be enrolled in the following subjects this upcoming tri that …"
type input "If I could please be enrolled in the following subjects this upcoming tri that …"
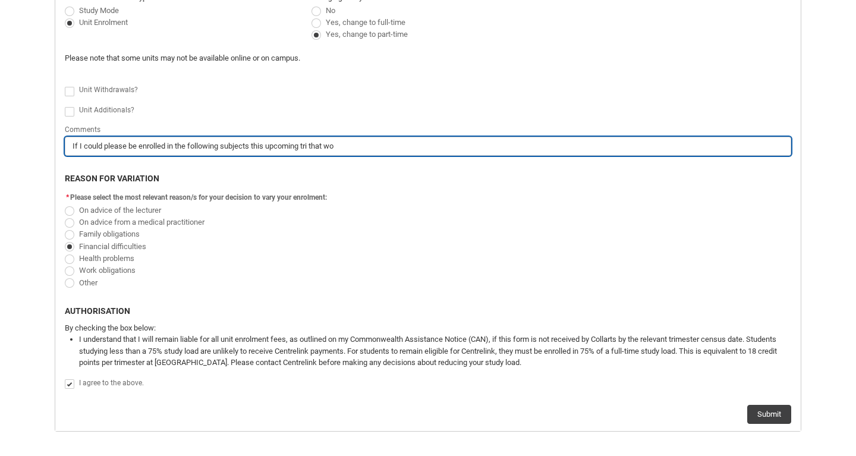
type lightning-primitive-input-simple "If I could please be enrolled in the following subjects this upcoming tri that …"
type input "If I could please be enrolled in the following subjects this upcoming tri that …"
type lightning-primitive-input-simple "If I could please be enrolled in the following subjects this upcoming tri that …"
type input "If I could please be enrolled in the following subjects this upcoming tri that …"
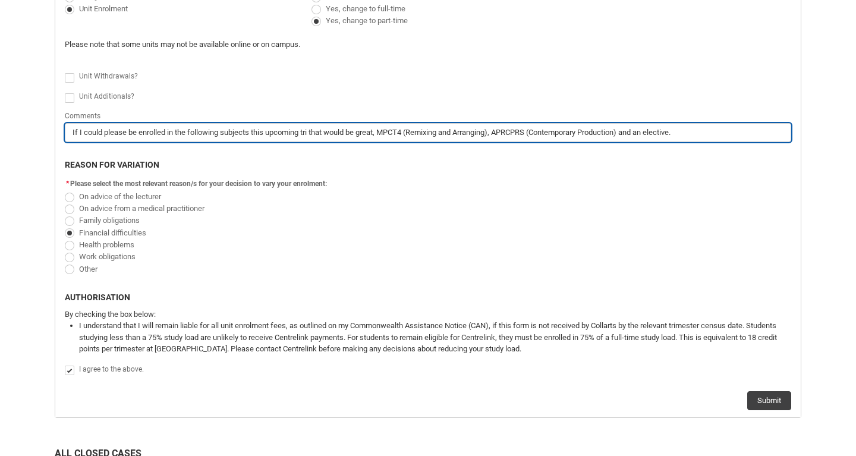
scroll to position [443, 0]
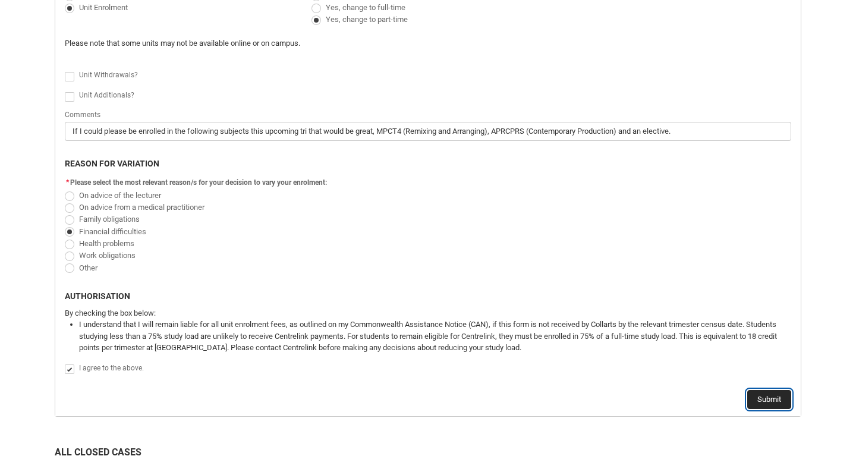
click at [768, 398] on button "Submit" at bounding box center [769, 399] width 44 height 19
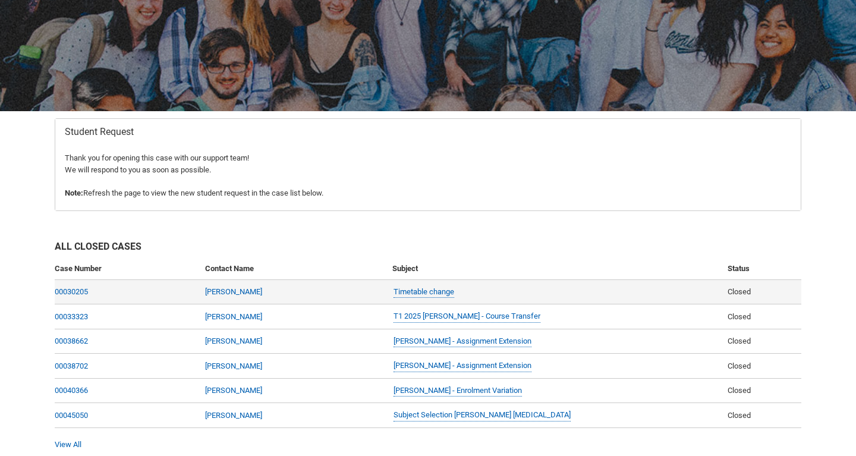
scroll to position [176, 0]
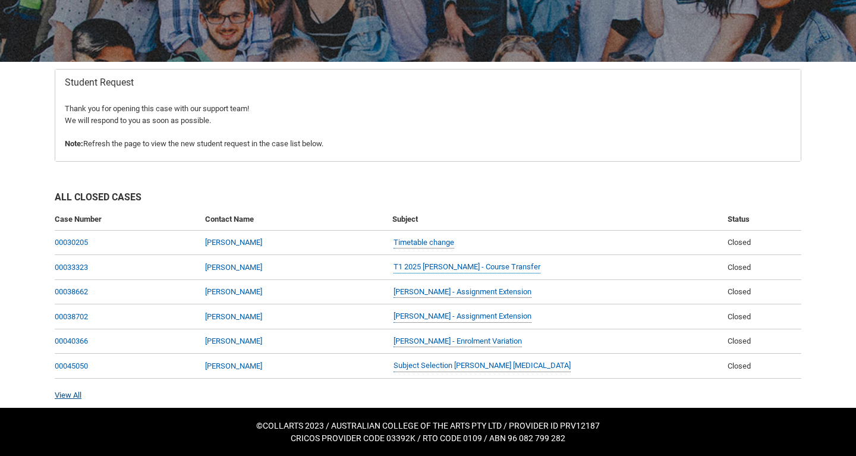
click at [62, 396] on link "View All" at bounding box center [68, 395] width 27 height 9
